Goal: Task Accomplishment & Management: Manage account settings

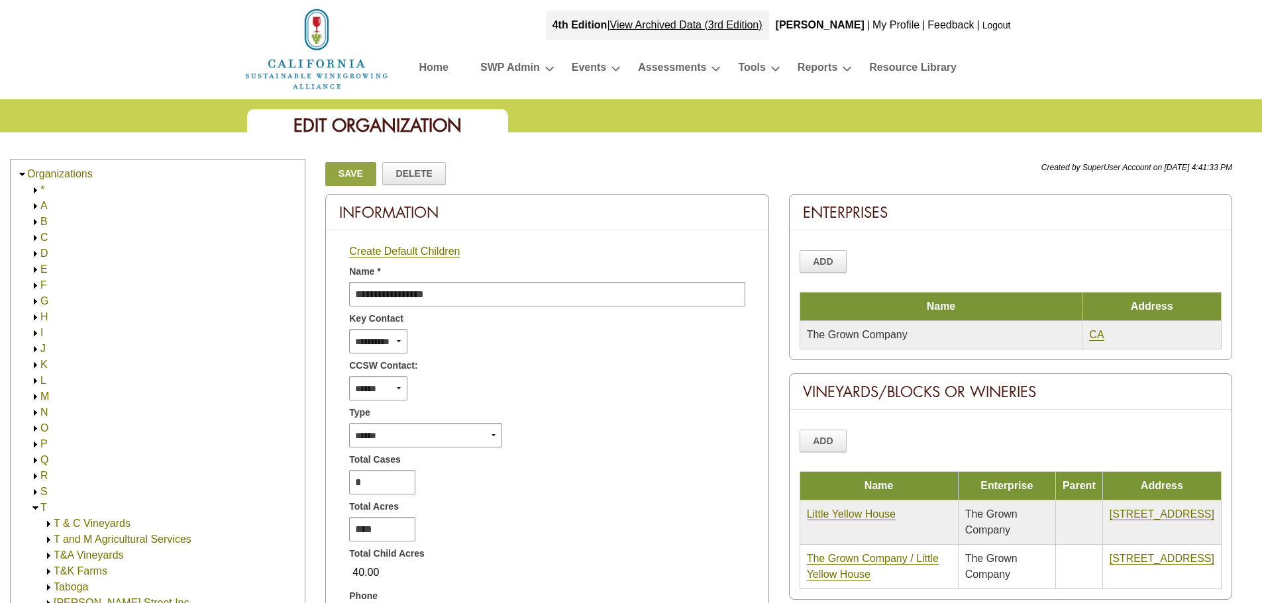
scroll to position [1026, 0]
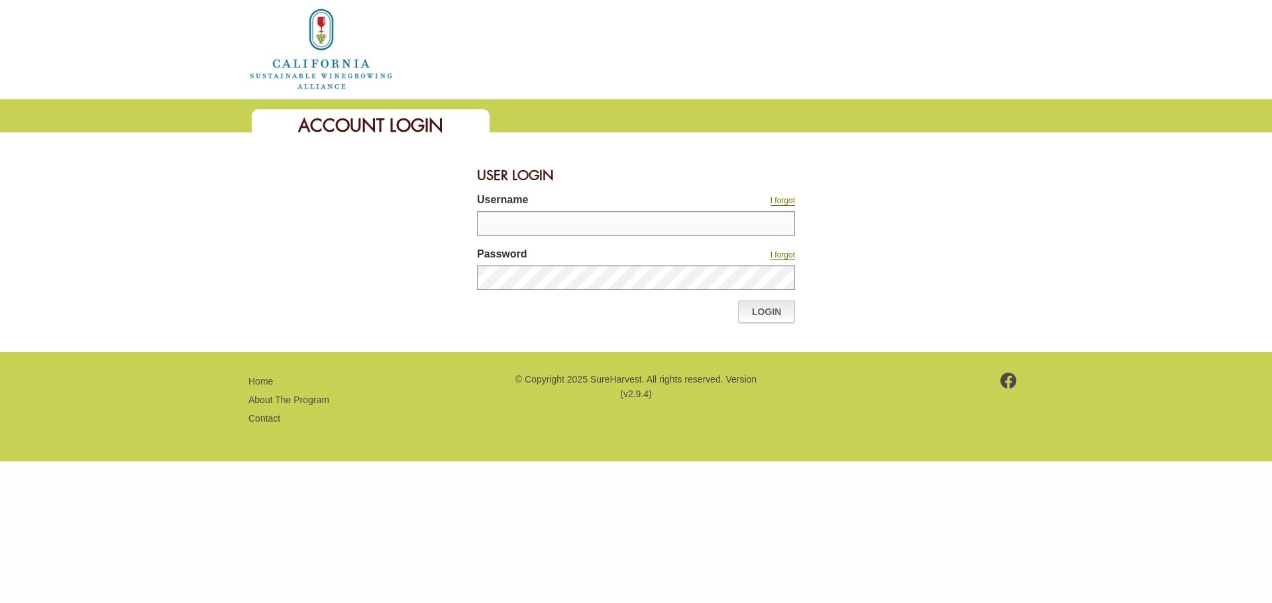
type input "**********"
click at [761, 311] on link "Login" at bounding box center [766, 312] width 57 height 23
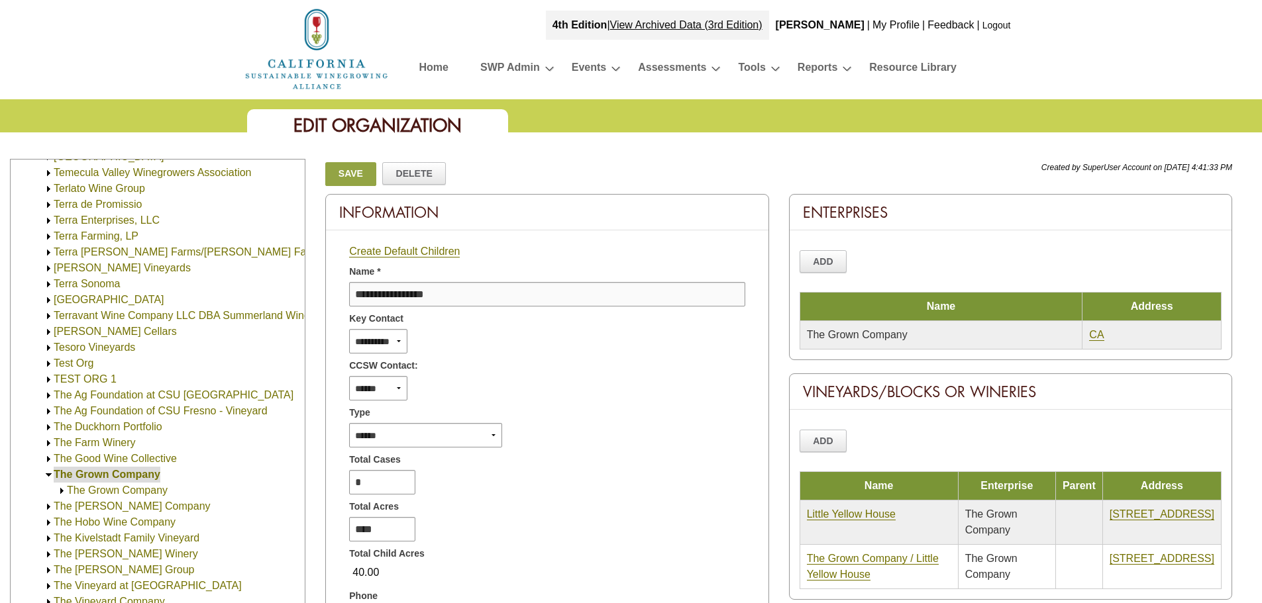
scroll to position [695, 0]
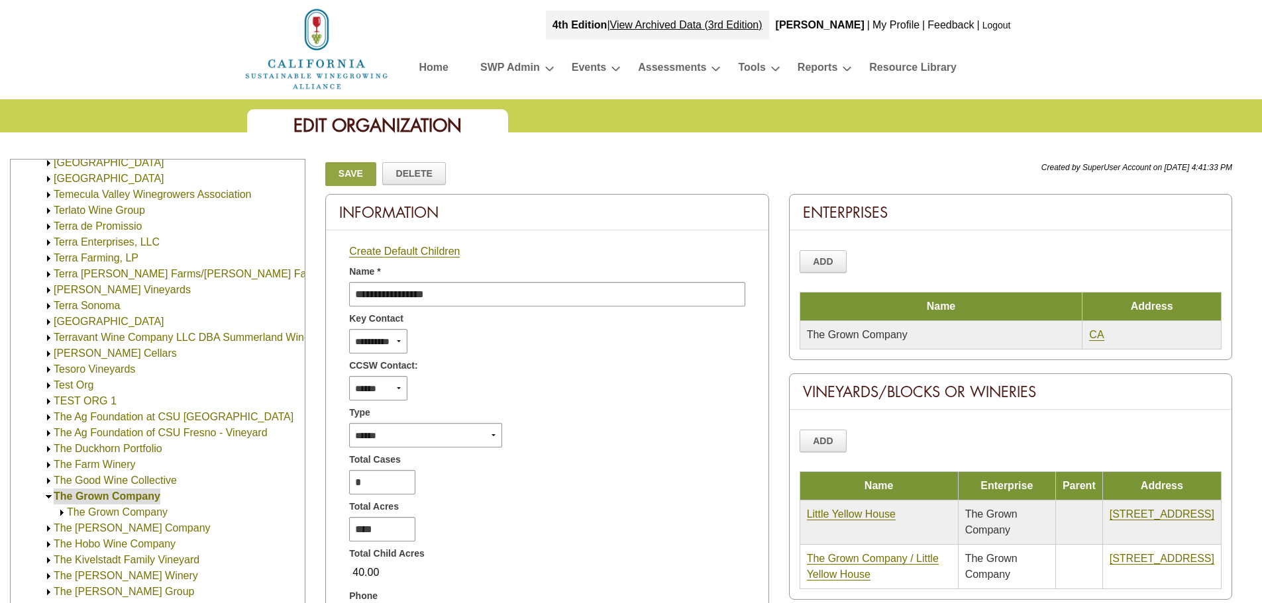
click at [79, 180] on link "[GEOGRAPHIC_DATA]" at bounding box center [109, 178] width 111 height 11
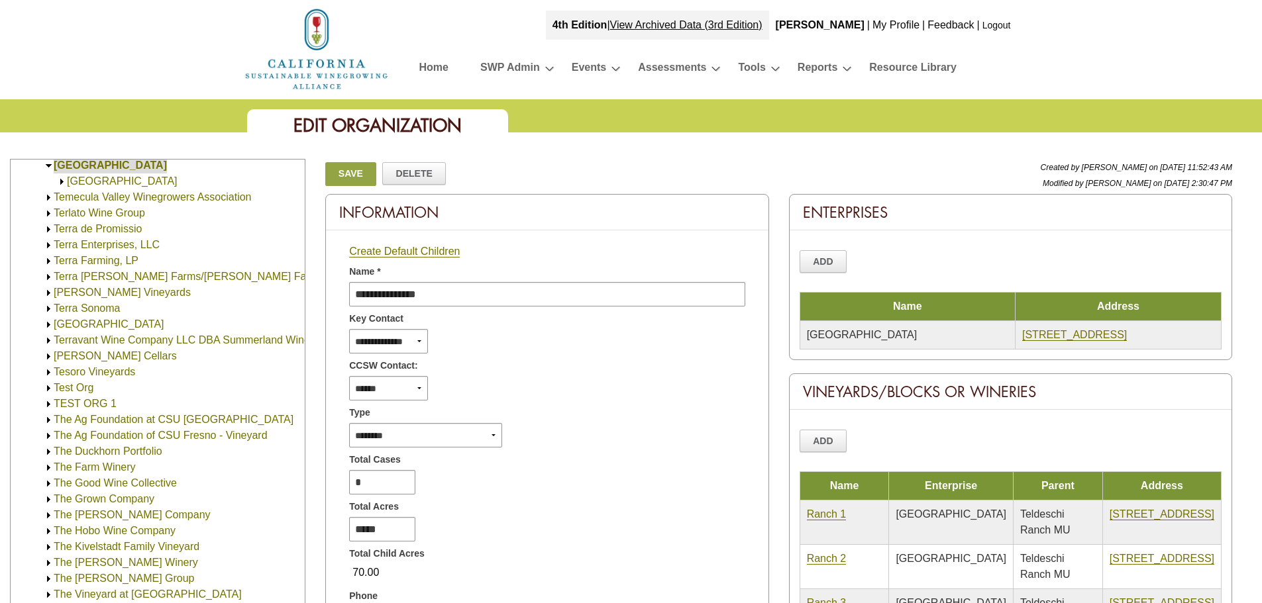
click at [82, 176] on link "[GEOGRAPHIC_DATA]" at bounding box center [122, 180] width 111 height 11
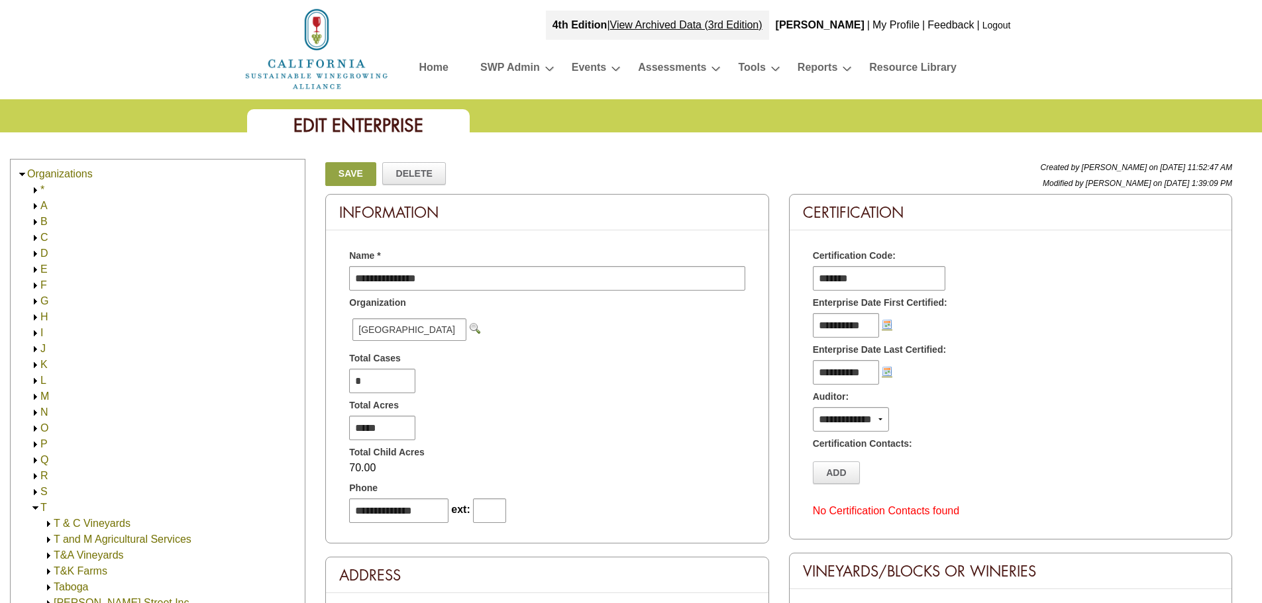
scroll to position [724, 0]
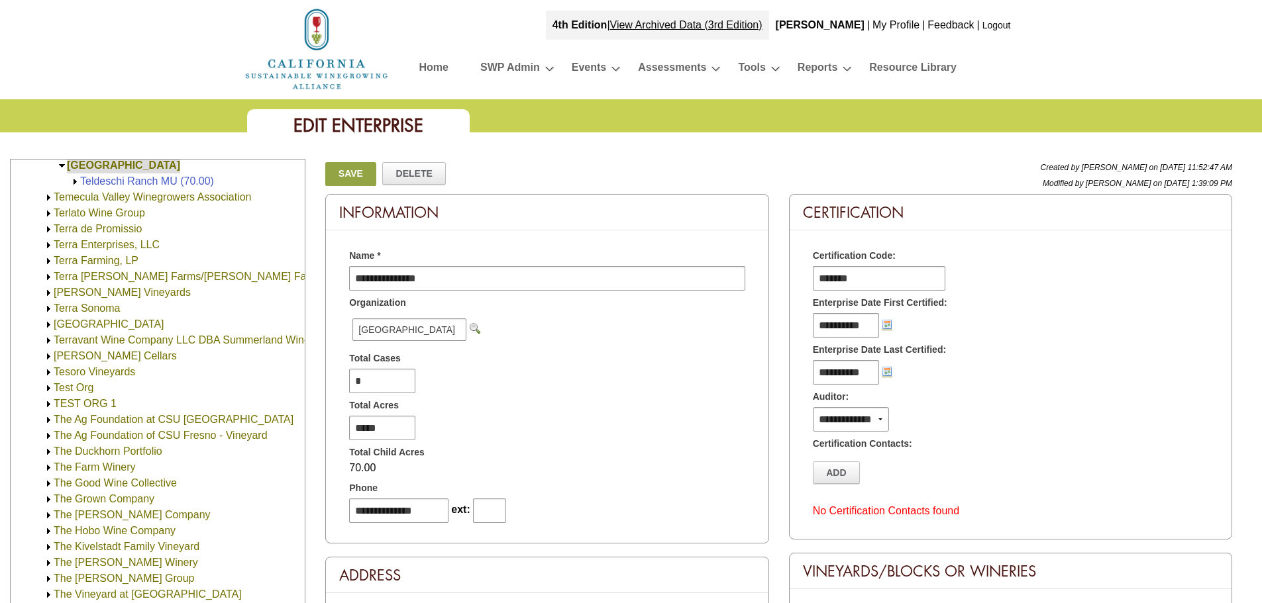
click at [78, 180] on img at bounding box center [75, 182] width 10 height 10
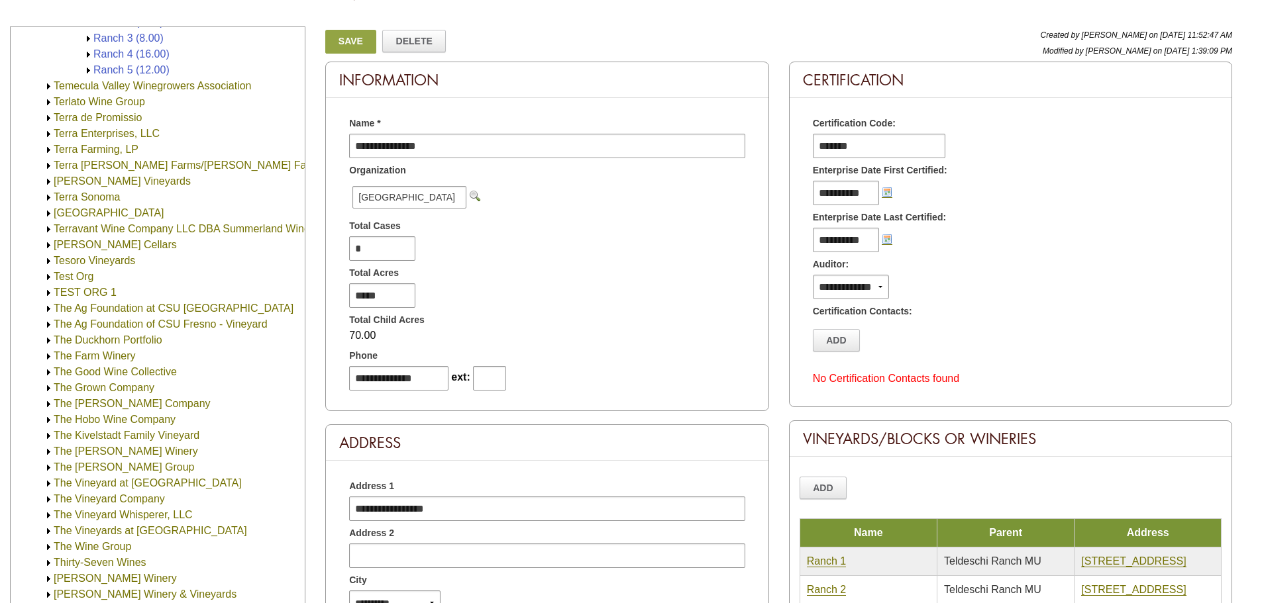
scroll to position [923, 0]
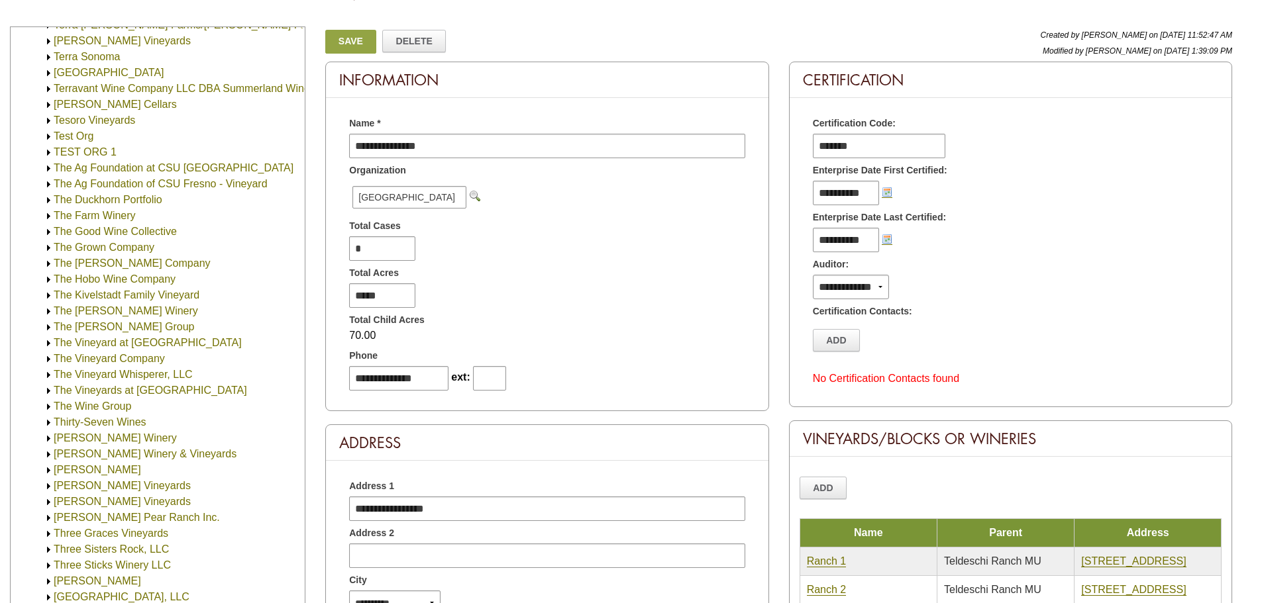
click at [126, 472] on link "[PERSON_NAME]" at bounding box center [97, 469] width 87 height 11
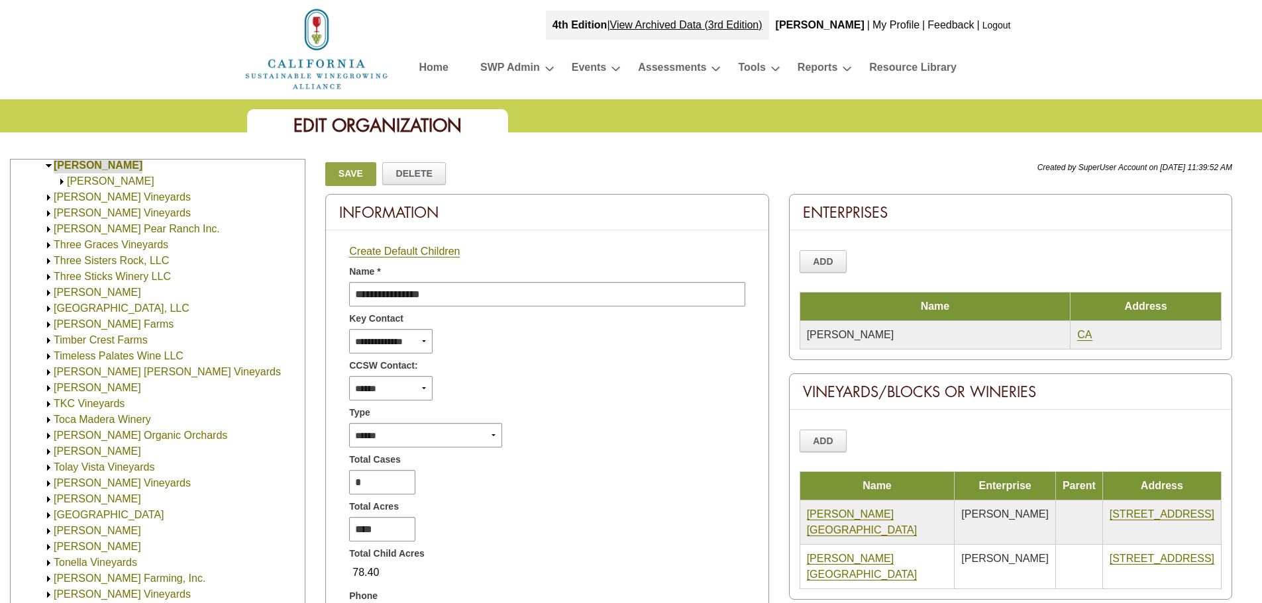
click at [62, 181] on img at bounding box center [62, 182] width 10 height 10
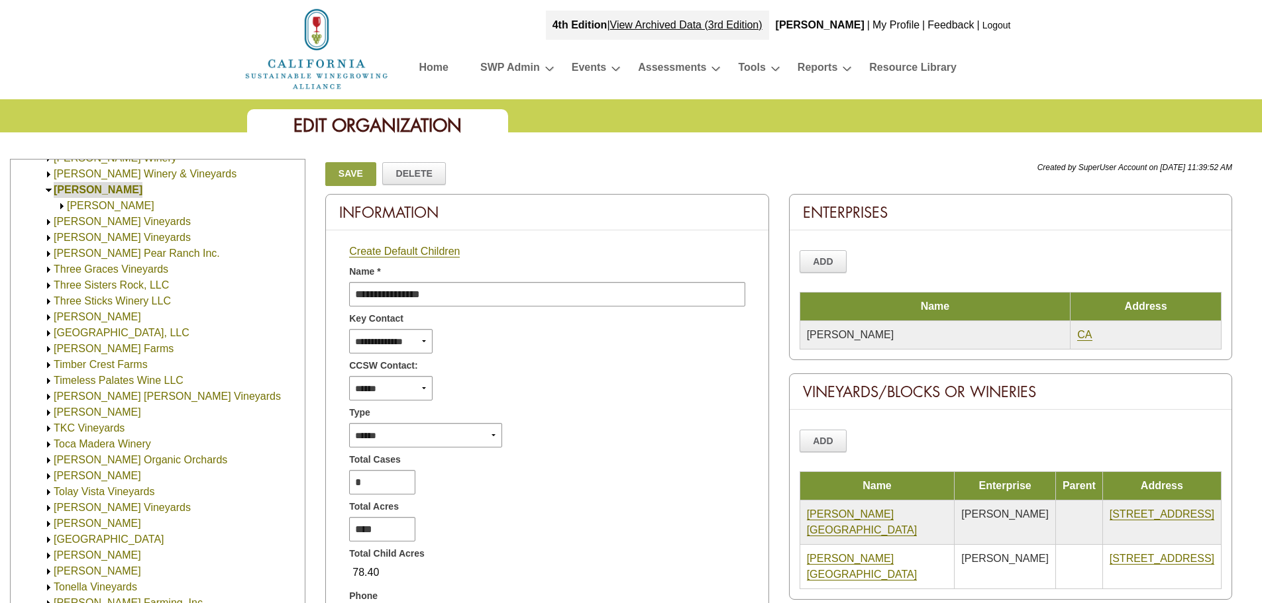
scroll to position [1182, 0]
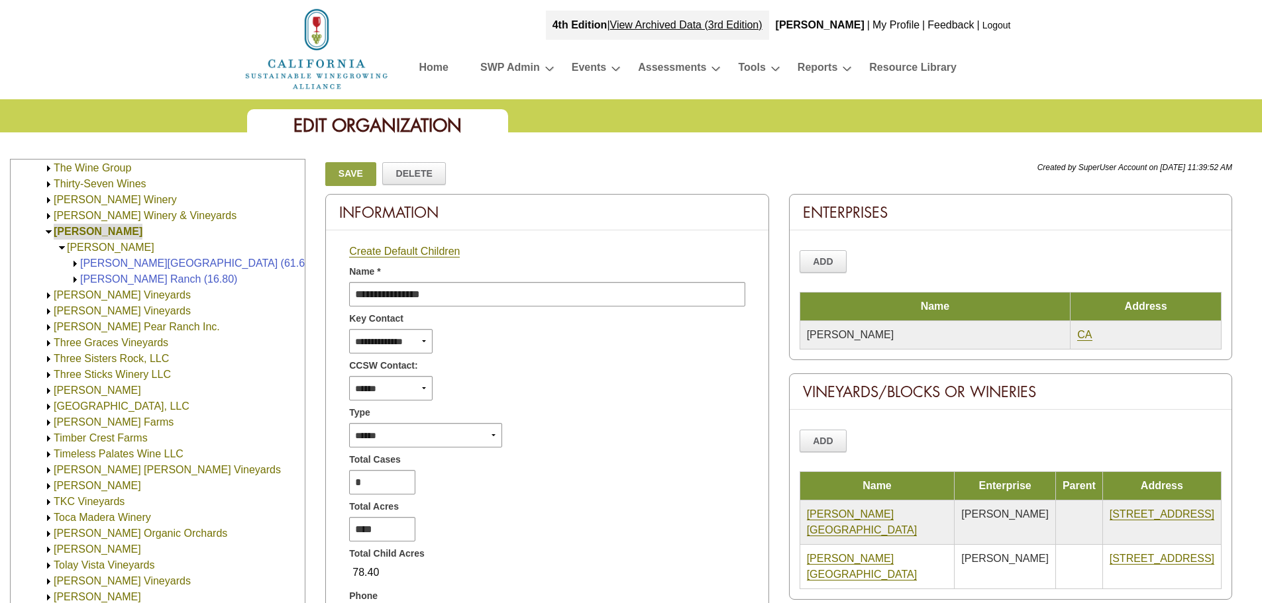
click at [75, 263] on img at bounding box center [75, 264] width 10 height 10
click at [76, 274] on link at bounding box center [75, 279] width 10 height 11
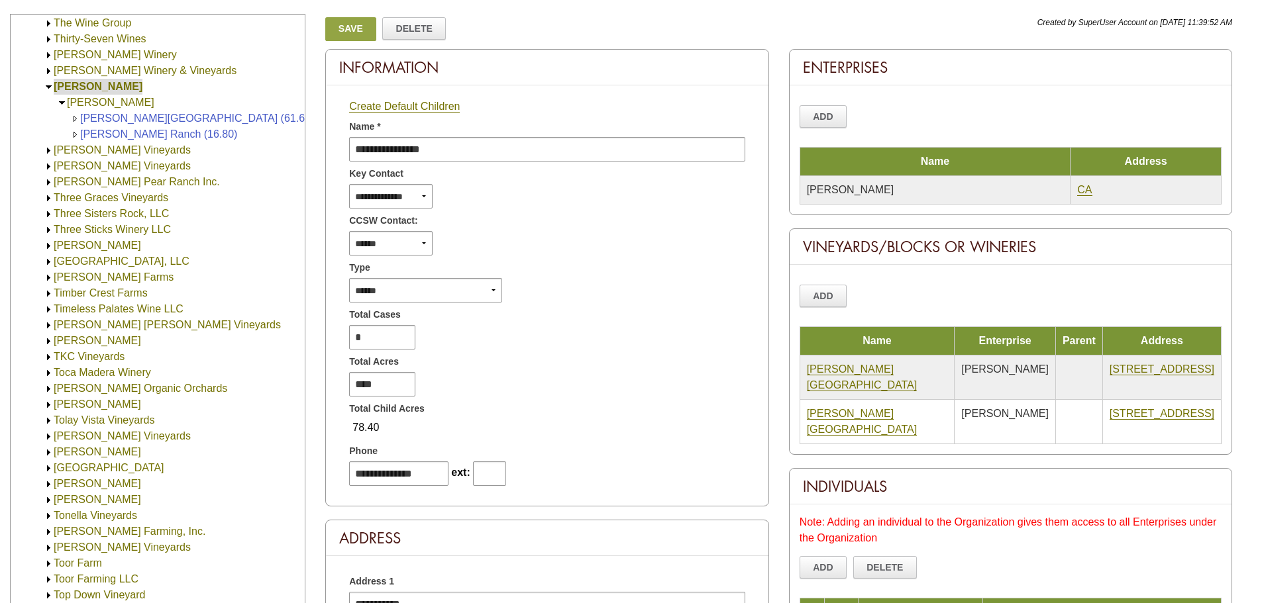
scroll to position [132, 0]
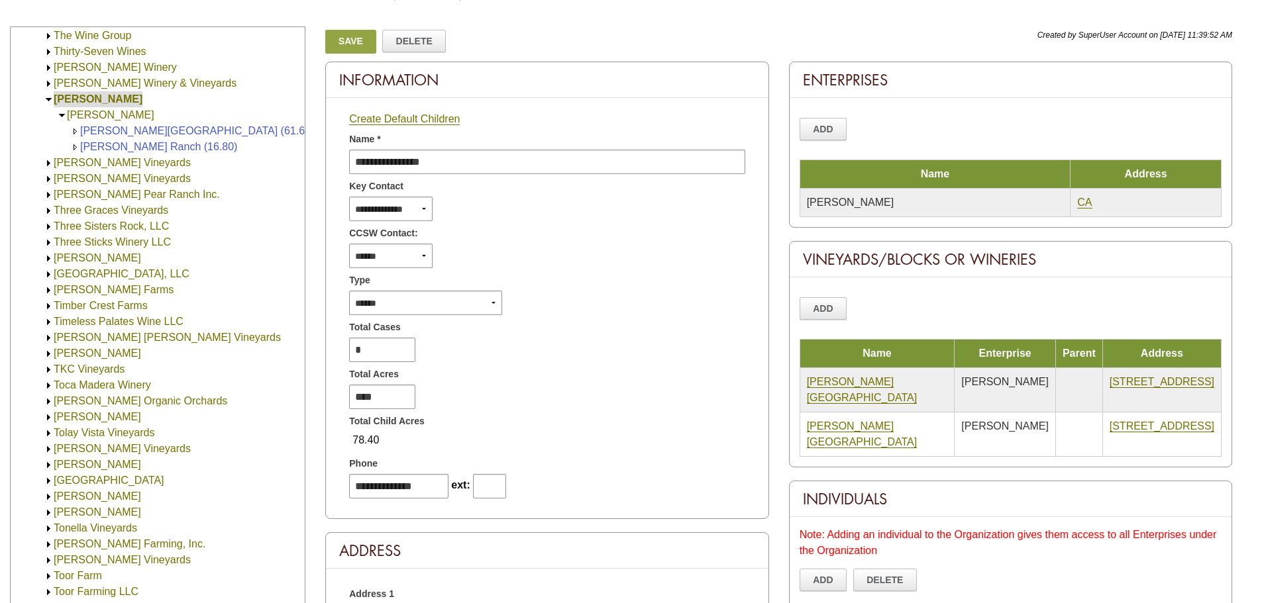
click at [49, 275] on img at bounding box center [49, 275] width 10 height 10
